Goal: Information Seeking & Learning: Learn about a topic

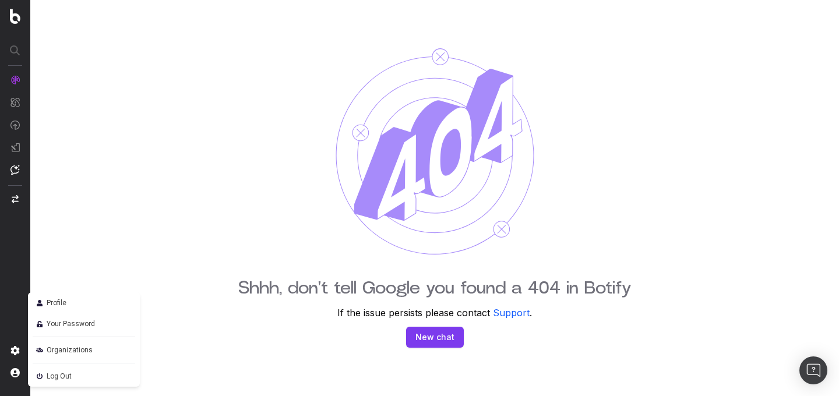
click at [45, 372] on img at bounding box center [40, 376] width 14 height 14
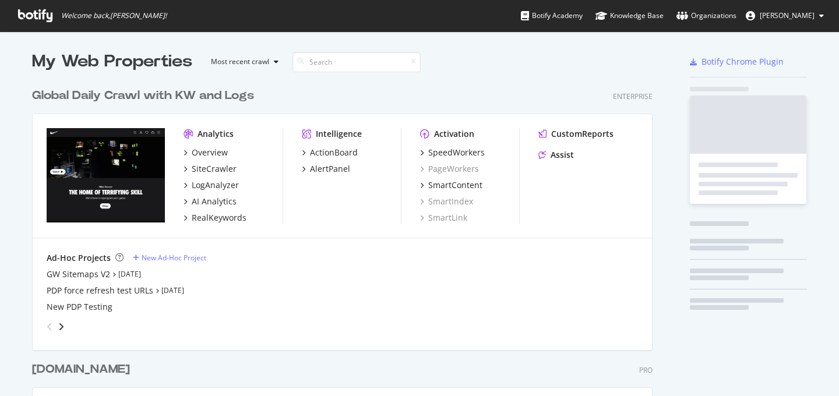
scroll to position [682, 630]
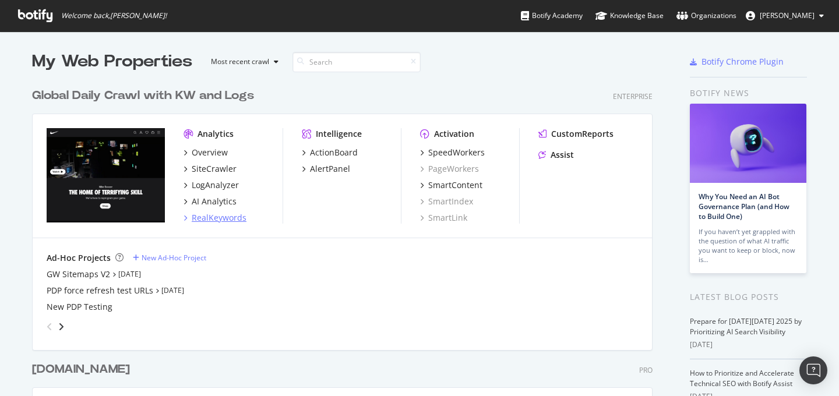
click at [230, 218] on div "RealKeywords" at bounding box center [219, 218] width 55 height 12
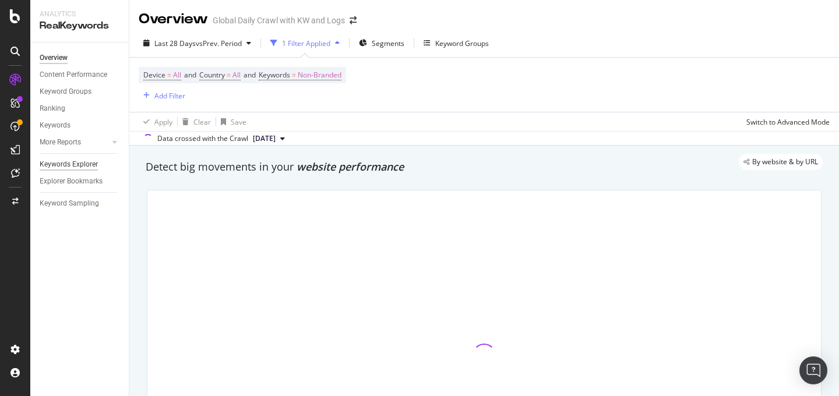
click at [97, 167] on div "Keywords Explorer" at bounding box center [69, 164] width 58 height 12
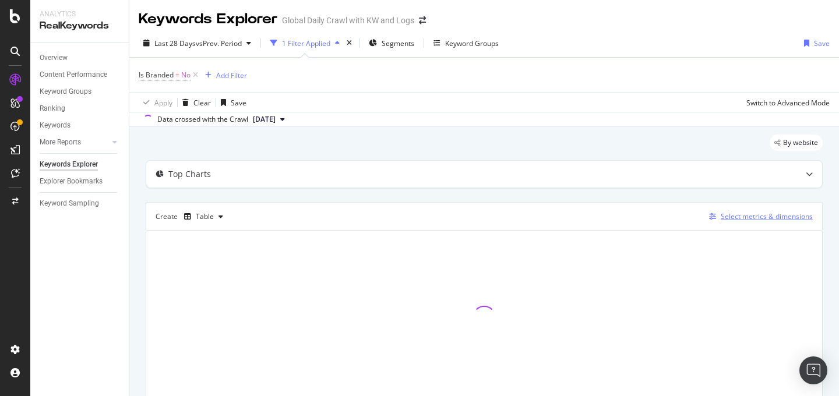
click at [794, 214] on div "Select metrics & dimensions" at bounding box center [767, 216] width 92 height 10
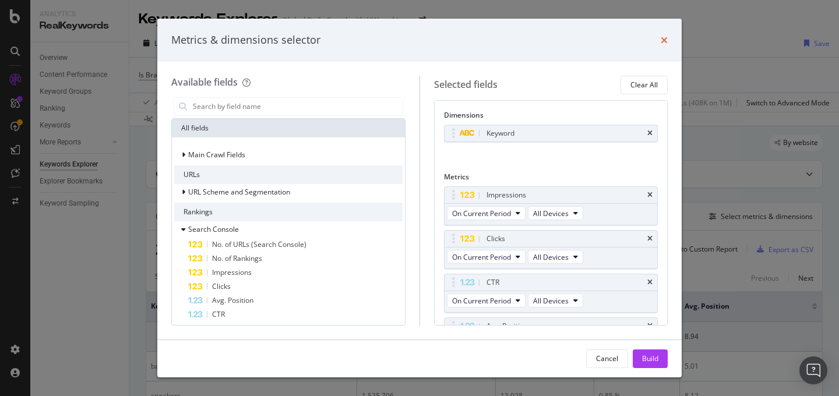
click at [665, 43] on icon "times" at bounding box center [664, 40] width 7 height 9
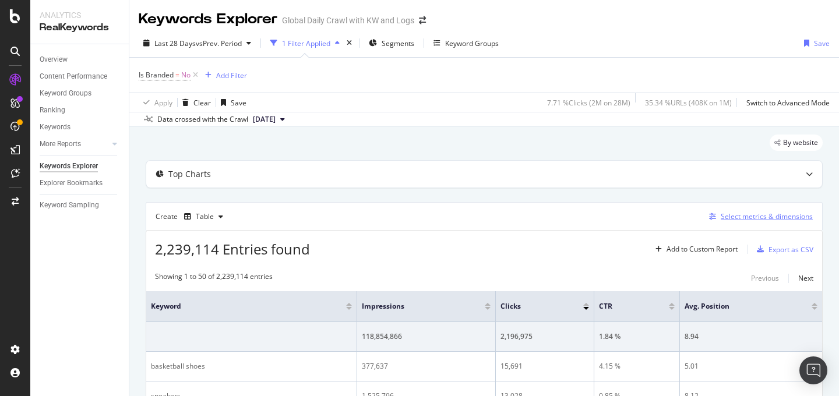
click at [762, 212] on div "Select metrics & dimensions" at bounding box center [767, 216] width 92 height 10
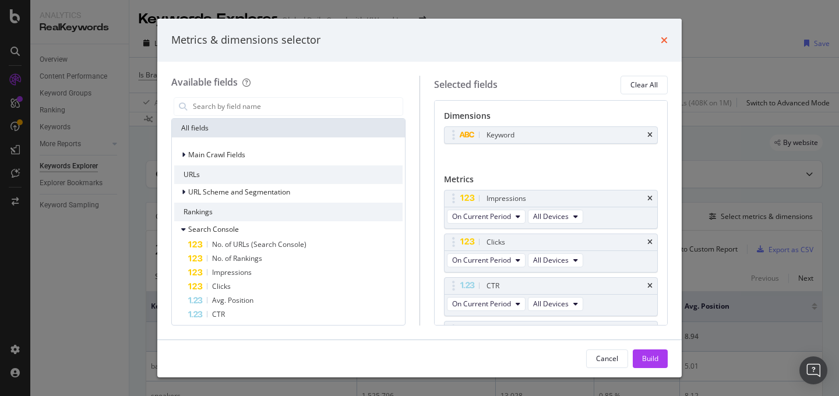
click at [664, 40] on icon "times" at bounding box center [664, 40] width 7 height 9
